Goal: Information Seeking & Learning: Learn about a topic

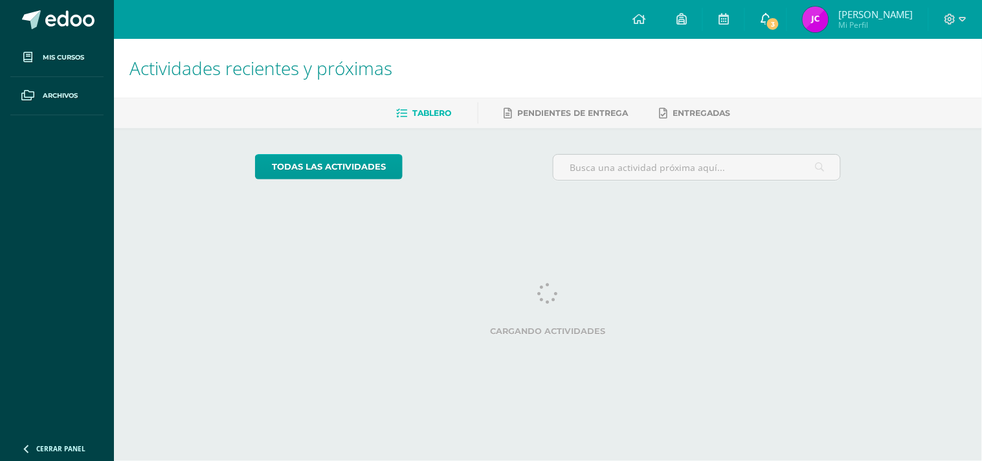
click at [780, 10] on link "3" at bounding box center [765, 19] width 41 height 39
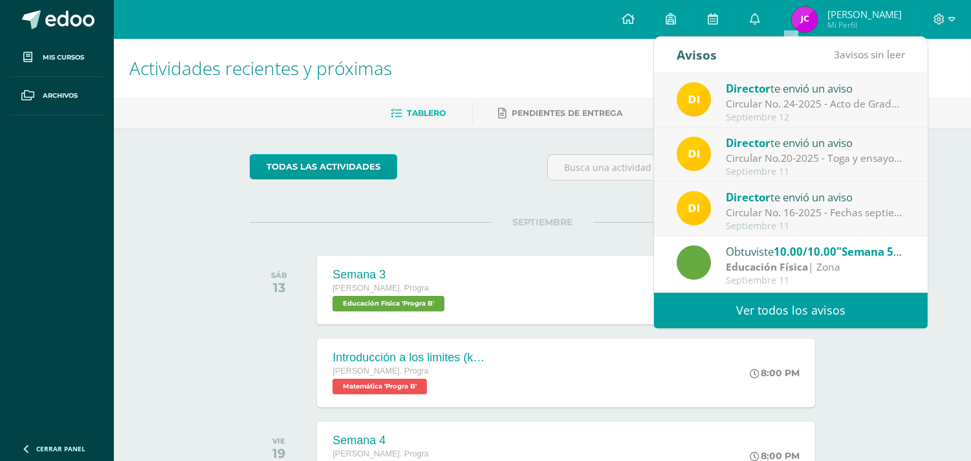
click at [779, 211] on div "Circular No. 16-2025 - Fechas septiembre: Estimados padres de familia y/o encar…" at bounding box center [816, 212] width 180 height 15
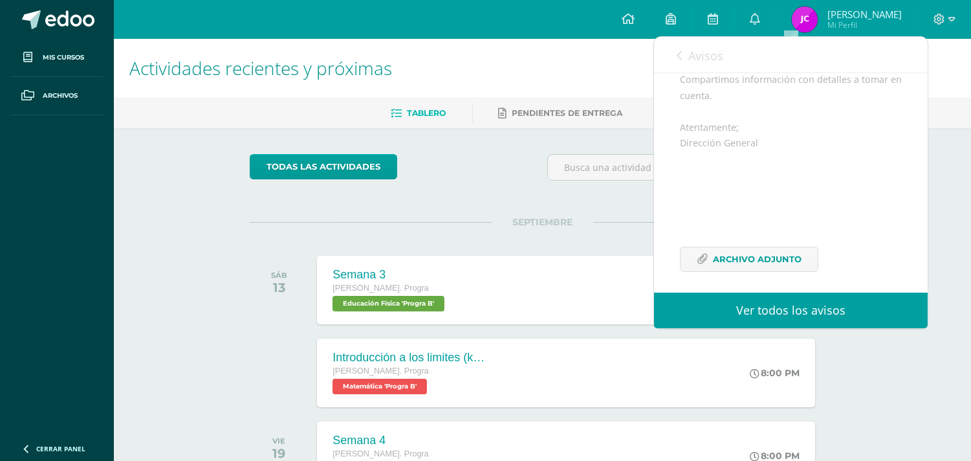
scroll to position [189, 0]
click at [747, 241] on span "Archivo Adjunto" at bounding box center [757, 251] width 89 height 24
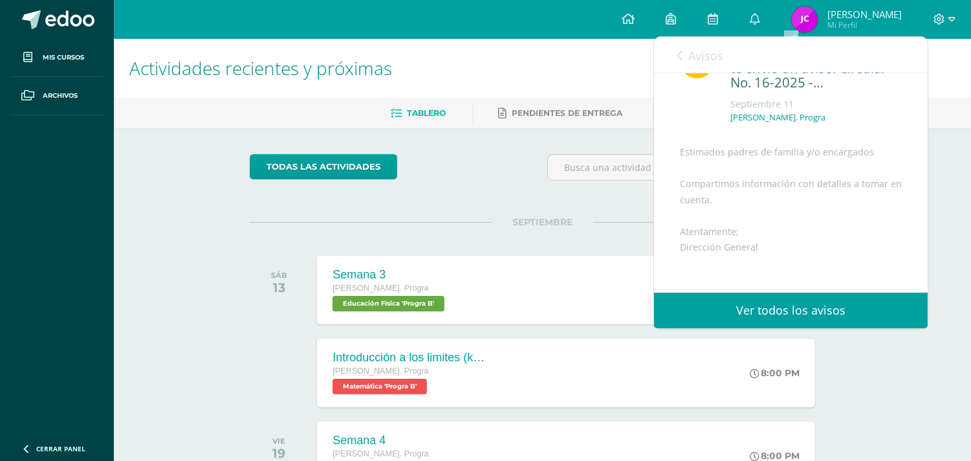
click at [701, 48] on span "Avisos" at bounding box center [705, 56] width 35 height 16
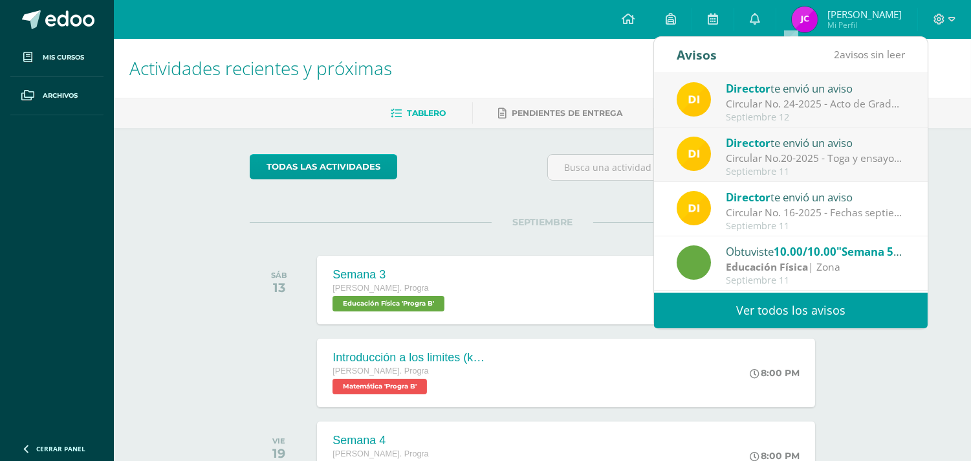
click at [753, 153] on div "Circular No.20-2025 - Toga y ensayos [PERSON_NAME]: Estimados padres de familia…" at bounding box center [816, 158] width 180 height 15
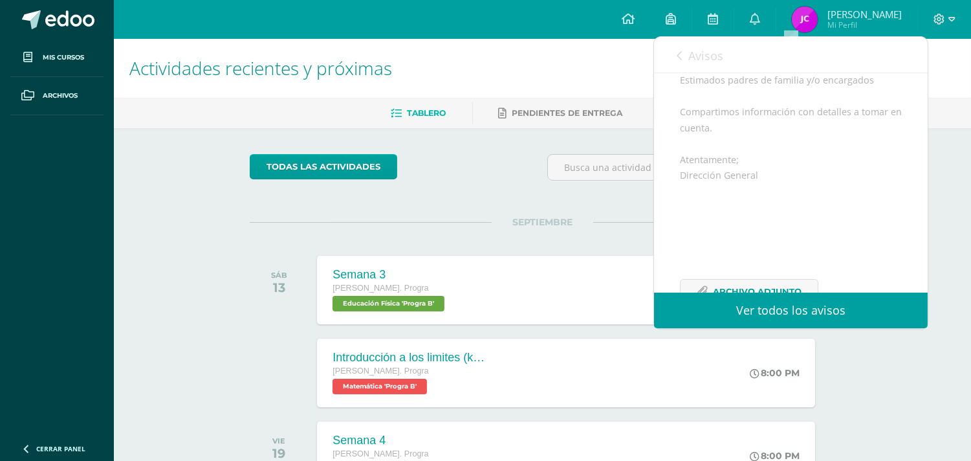
scroll to position [189, 0]
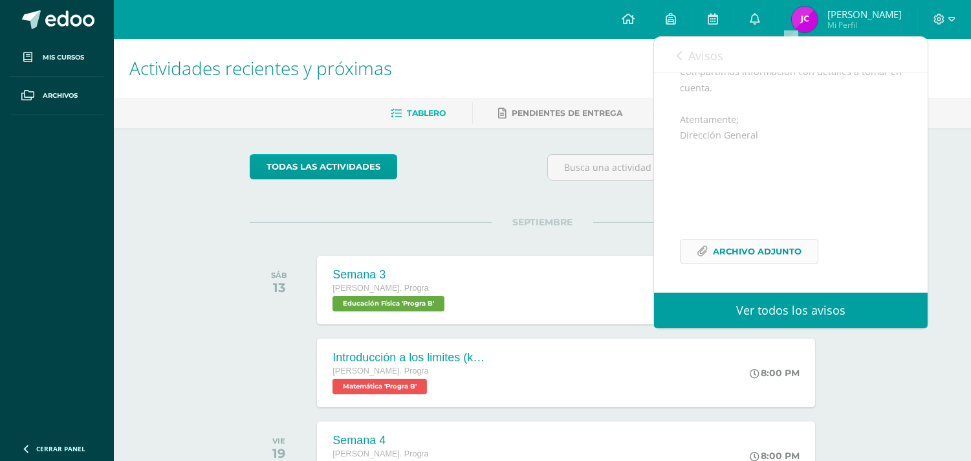
click at [740, 243] on span "Archivo Adjunto" at bounding box center [757, 251] width 89 height 24
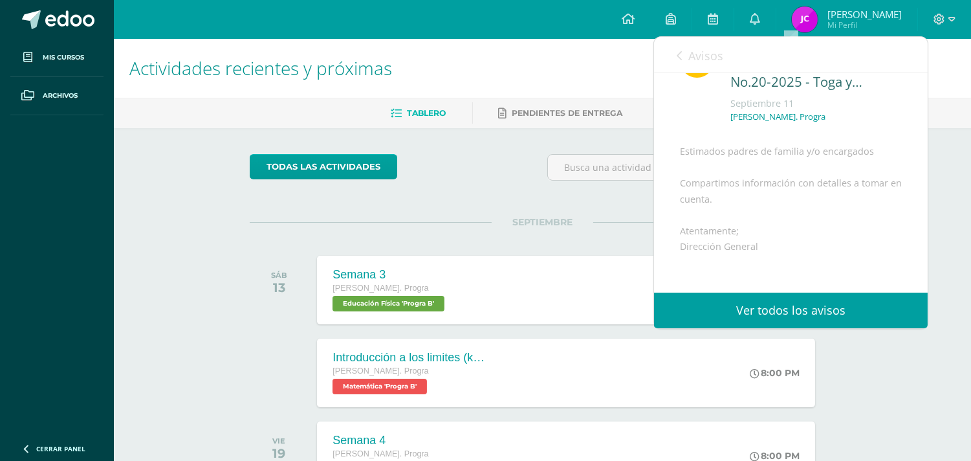
scroll to position [45, 0]
click at [683, 61] on link "Avisos" at bounding box center [700, 55] width 47 height 37
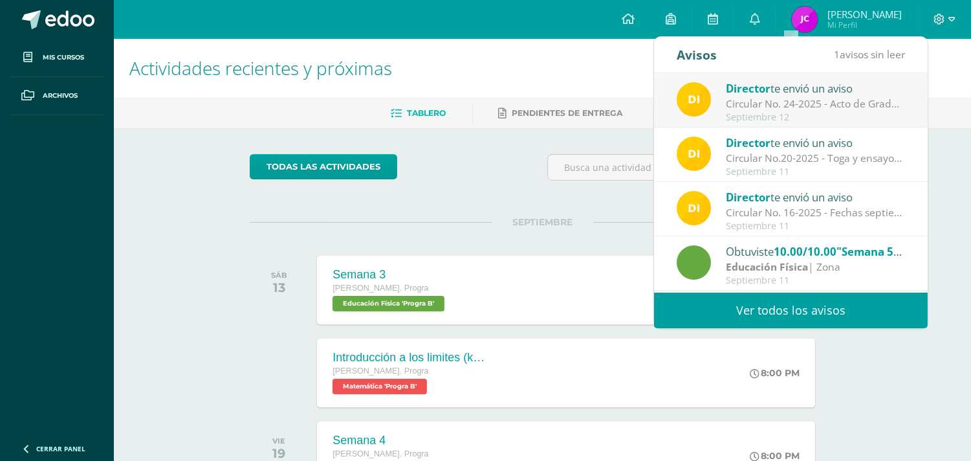
click at [747, 105] on div "Circular No. 24-2025 - Acto de Graduación Promoción XXVI: Estimados padres de f…" at bounding box center [816, 103] width 180 height 15
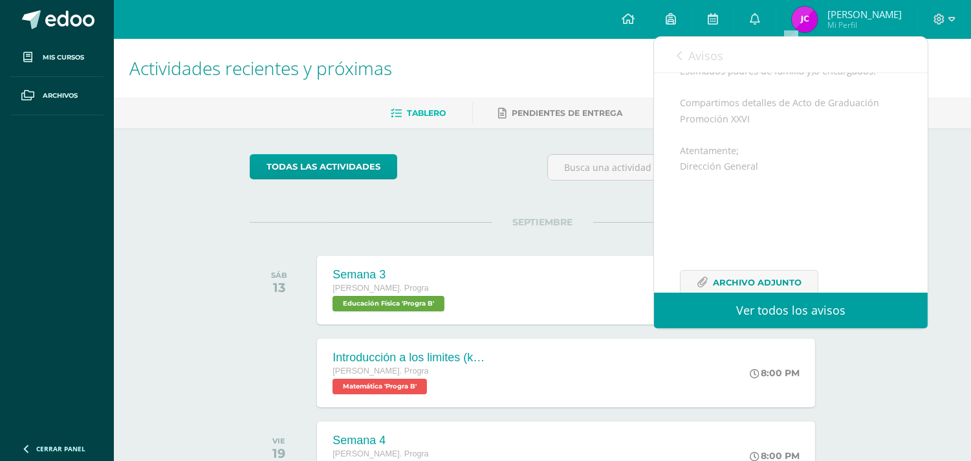
scroll to position [189, 0]
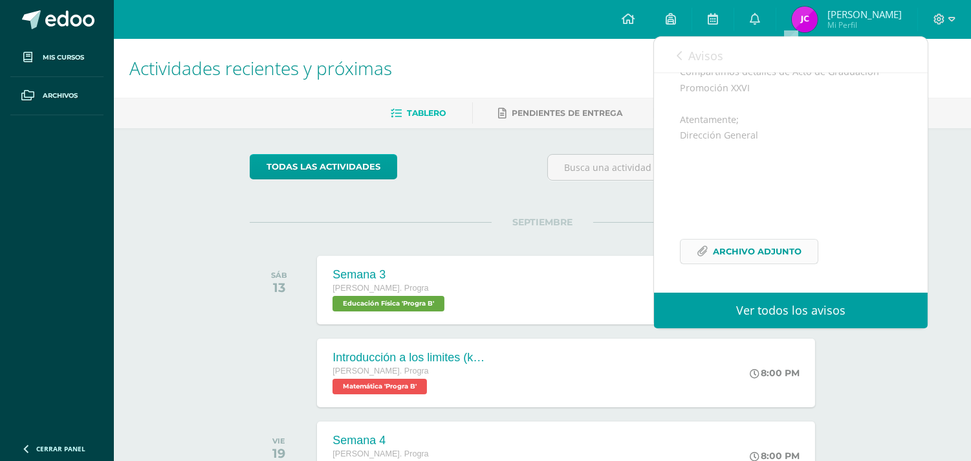
click at [743, 245] on span "Archivo Adjunto" at bounding box center [757, 251] width 89 height 24
click at [712, 61] on span "Avisos" at bounding box center [705, 56] width 35 height 16
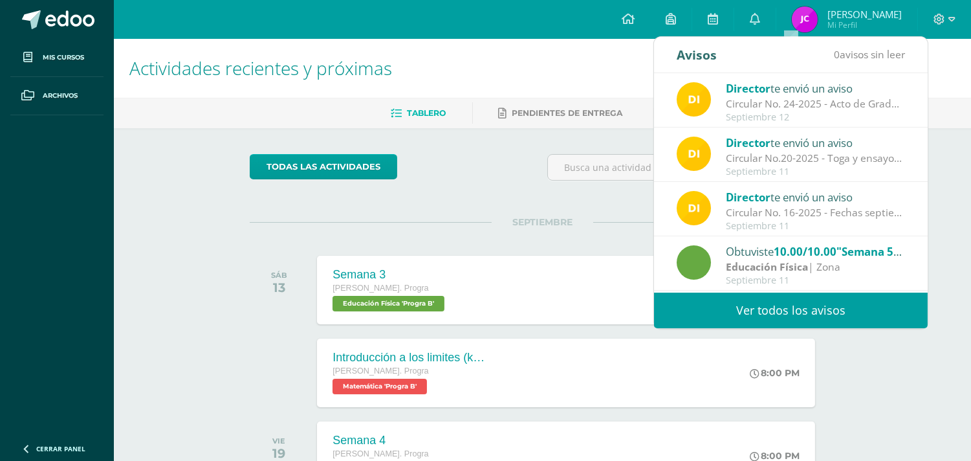
click at [538, 125] on div "Tablero Pendientes de entrega Entregadas" at bounding box center [558, 113] width 888 height 30
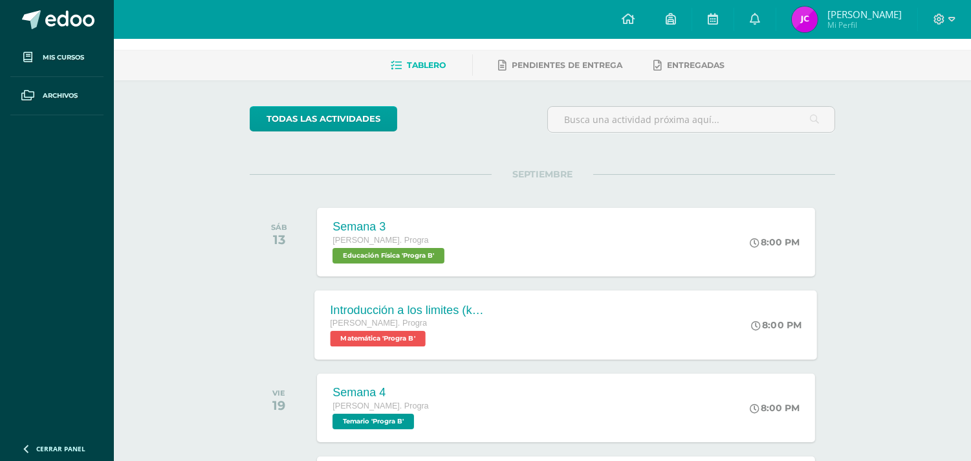
scroll to position [72, 0]
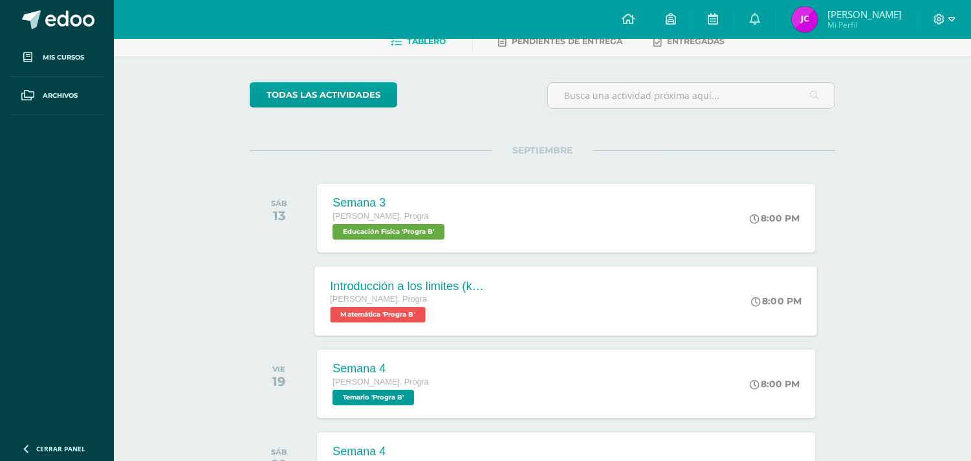
click at [443, 283] on div "Introducción a los limites (khan)" at bounding box center [409, 286] width 157 height 14
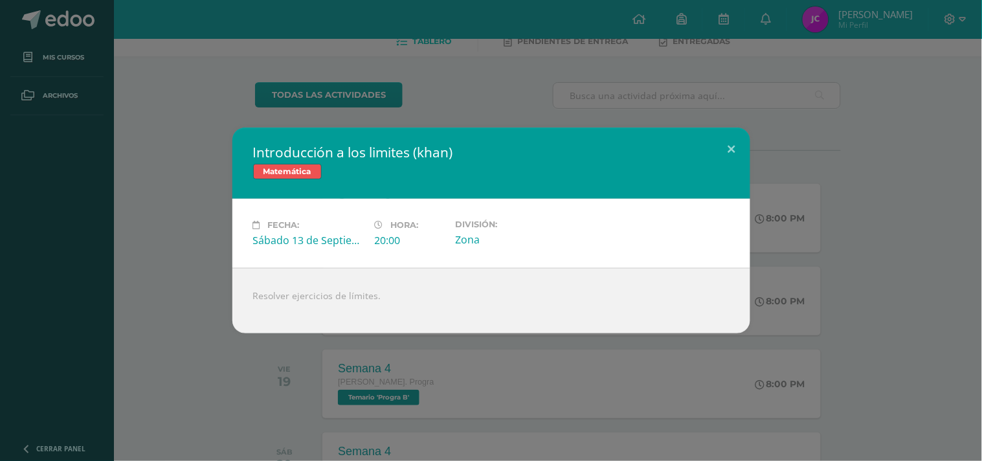
click at [386, 72] on div "Introducción a los limites (khan) Matemática Fecha: Sábado 13 de Septiembre Hor…" at bounding box center [491, 230] width 982 height 461
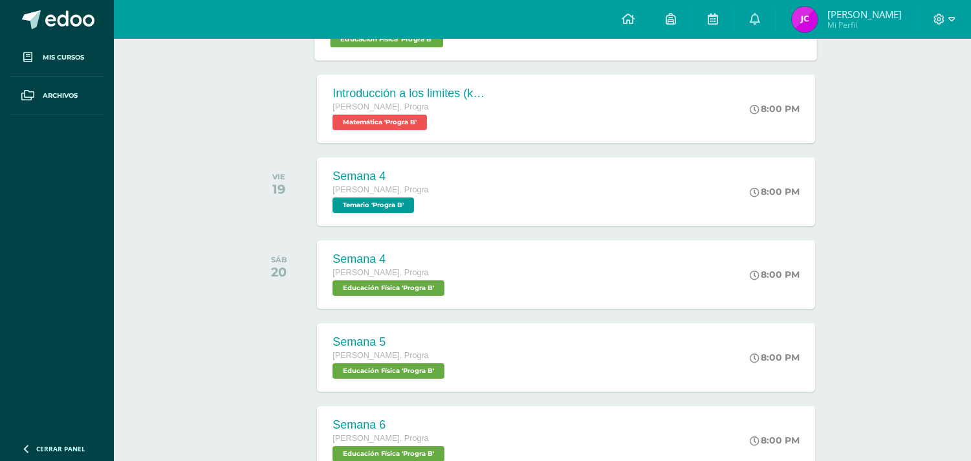
scroll to position [287, 0]
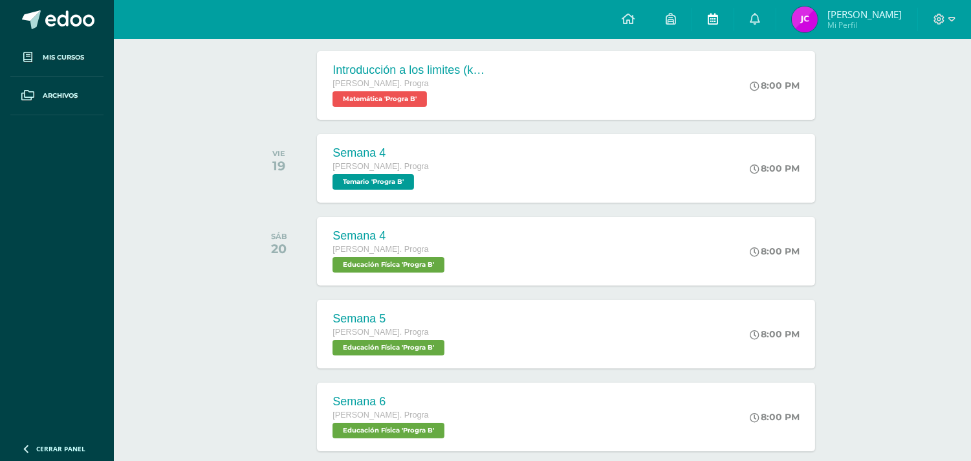
click at [718, 12] on span at bounding box center [713, 19] width 10 height 14
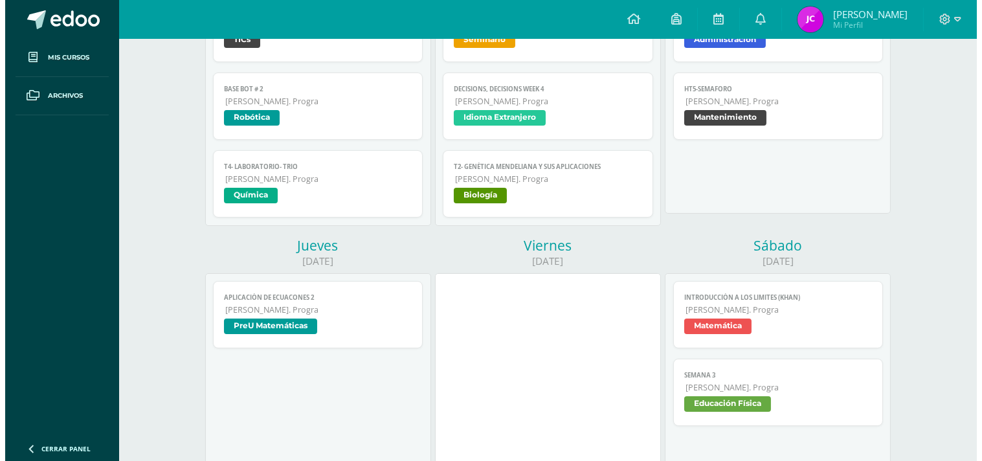
scroll to position [287, 0]
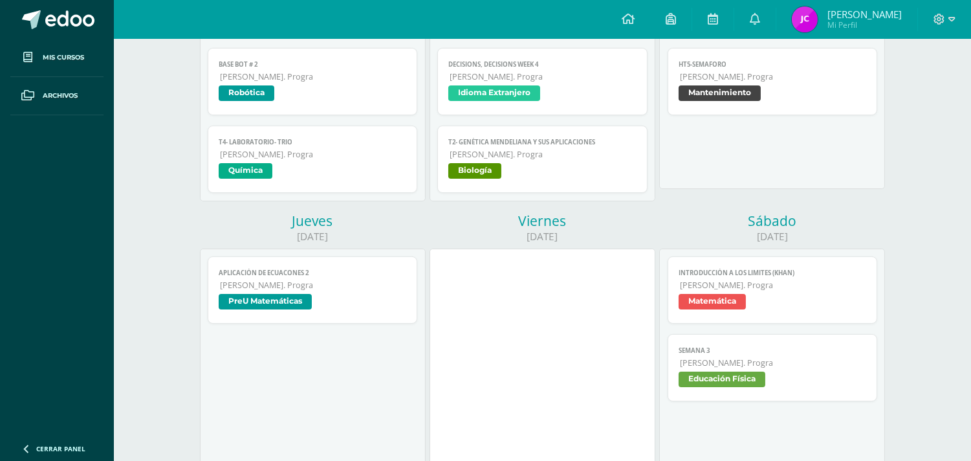
click at [735, 308] on span "Matemática" at bounding box center [712, 302] width 67 height 16
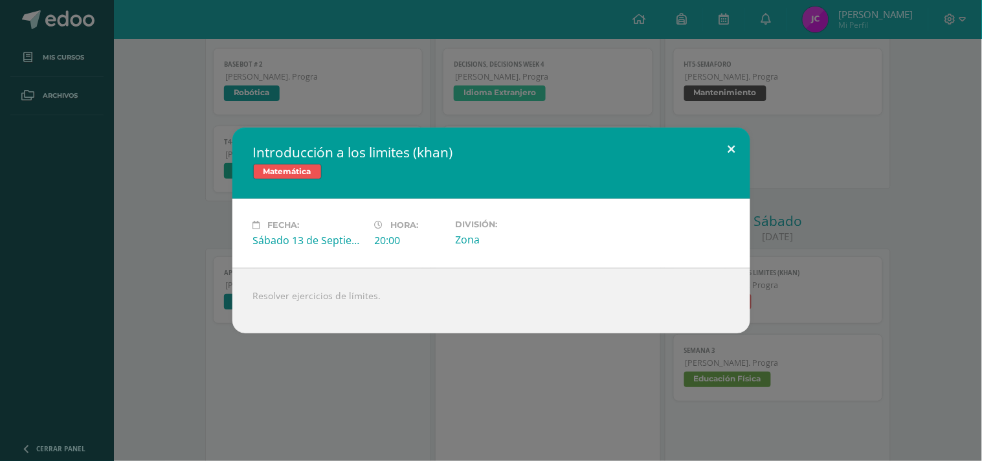
click at [744, 128] on button at bounding box center [731, 149] width 37 height 44
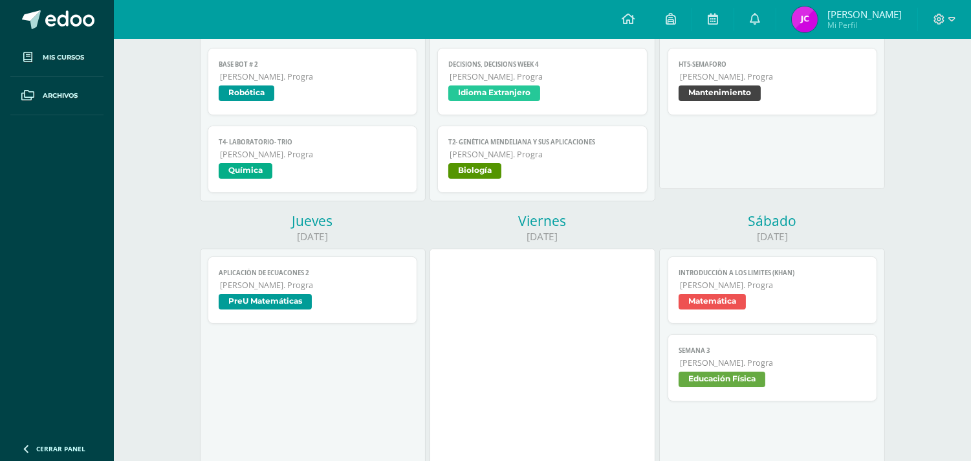
click at [384, 278] on link "Aplicación de ecuacones 2 [PERSON_NAME]. Progra PreU Matemáticas" at bounding box center [313, 289] width 210 height 67
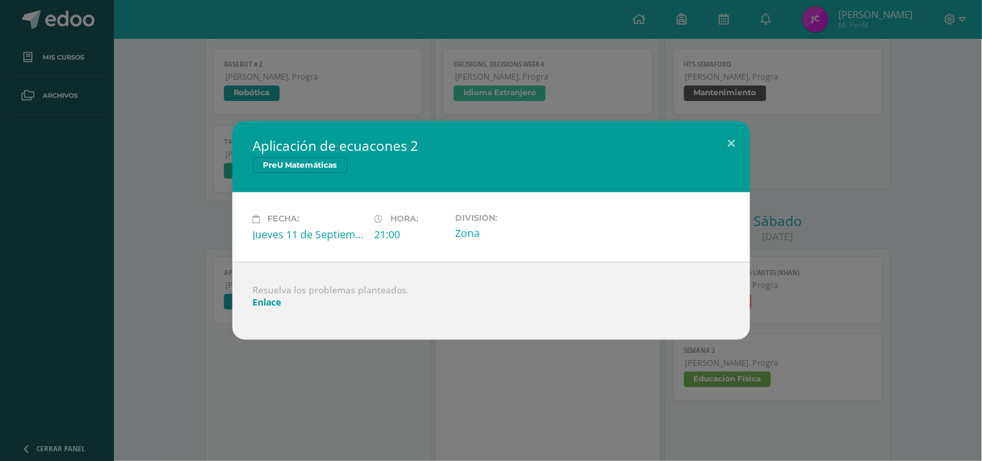
click at [265, 303] on link "Enlace" at bounding box center [267, 302] width 28 height 12
